Goal: Task Accomplishment & Management: Use online tool/utility

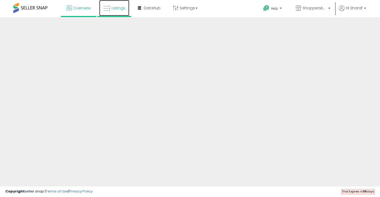
click at [118, 11] on link "Listings" at bounding box center [114, 8] width 30 height 16
click at [74, 8] on span "Overview" at bounding box center [81, 7] width 17 height 5
click at [116, 12] on link "Listings" at bounding box center [114, 8] width 30 height 16
click at [83, 6] on span "Overview" at bounding box center [81, 7] width 17 height 5
click at [327, 8] on p "ShopperskartUAE" at bounding box center [313, 8] width 35 height 7
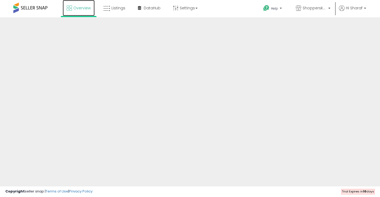
click at [83, 8] on span "Overview" at bounding box center [81, 7] width 17 height 5
click at [110, 7] on icon at bounding box center [106, 8] width 7 height 7
click at [77, 6] on span "Overview" at bounding box center [81, 7] width 17 height 5
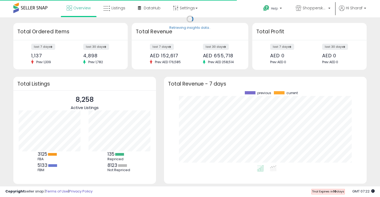
scroll to position [74, 192]
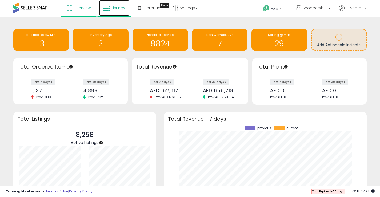
click at [108, 9] on icon at bounding box center [106, 8] width 7 height 7
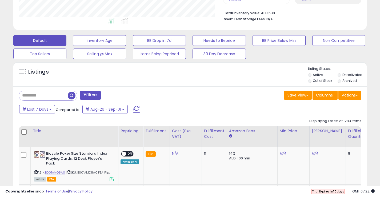
scroll to position [133, 0]
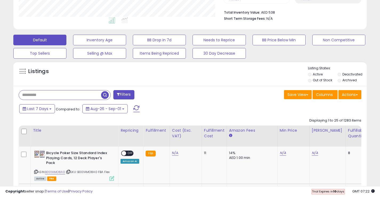
click at [48, 94] on input "text" at bounding box center [60, 94] width 82 height 9
click at [64, 96] on input "text" at bounding box center [60, 94] width 82 height 9
paste input "**********"
type input "**********"
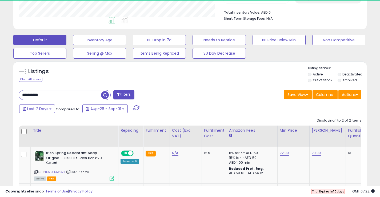
scroll to position [109, 204]
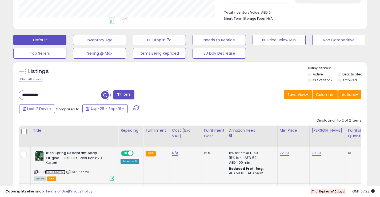
click at [57, 172] on link "B079H3WGZT" at bounding box center [55, 172] width 20 height 5
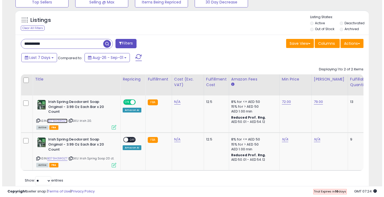
scroll to position [187, 0]
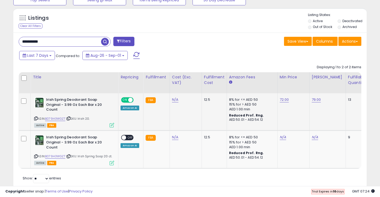
click at [111, 125] on icon at bounding box center [112, 125] width 5 height 5
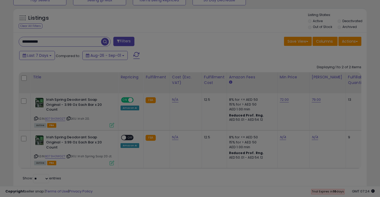
scroll to position [109, 207]
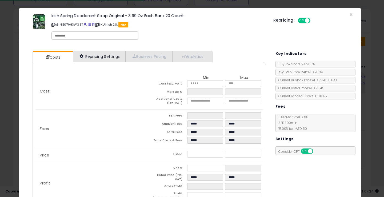
select select "*********"
click at [96, 54] on link "Repricing Settings" at bounding box center [99, 56] width 53 height 11
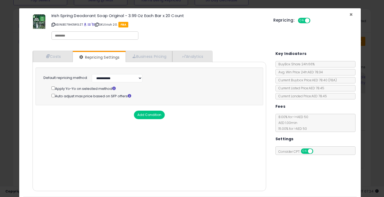
click at [349, 15] on span "×" at bounding box center [350, 15] width 3 height 8
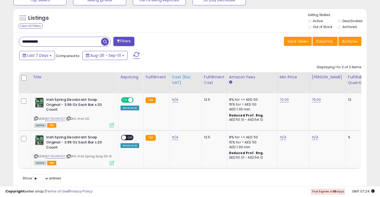
scroll to position [266491, 266396]
click at [58, 117] on link "B079H3WGZT" at bounding box center [55, 119] width 20 height 5
